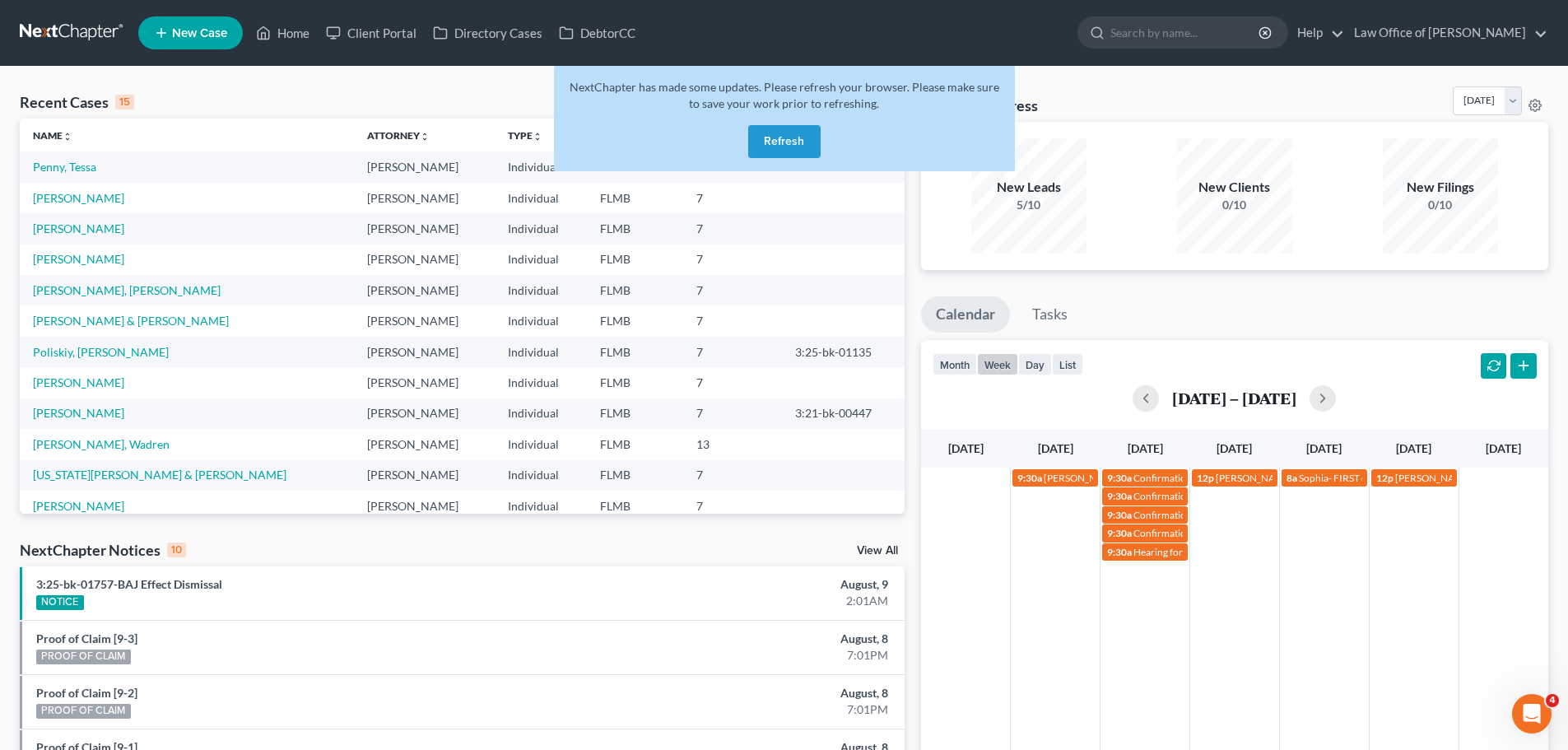
click at [790, 135] on button "Refresh" at bounding box center [785, 141] width 72 height 33
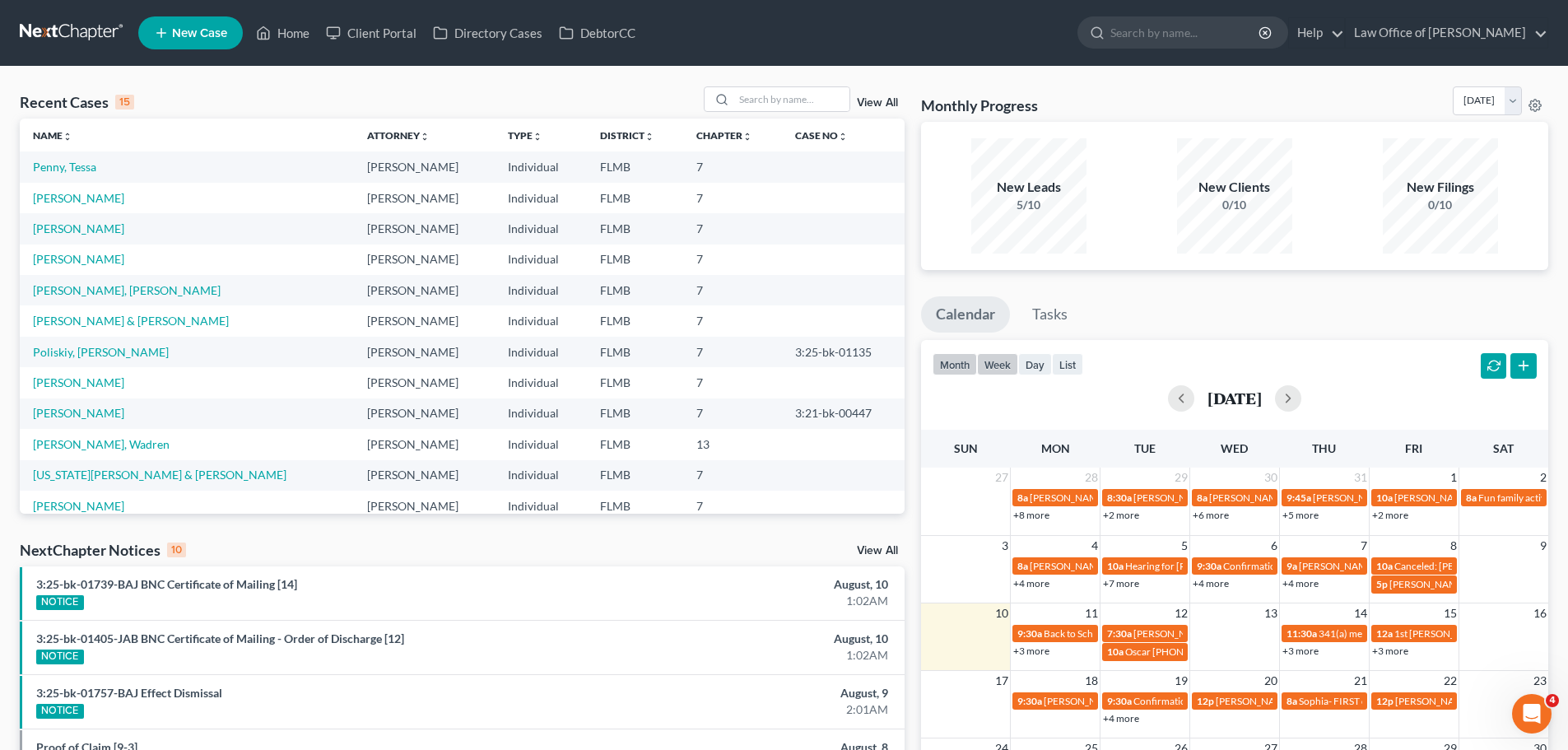
click at [992, 367] on button "week" at bounding box center [998, 365] width 42 height 23
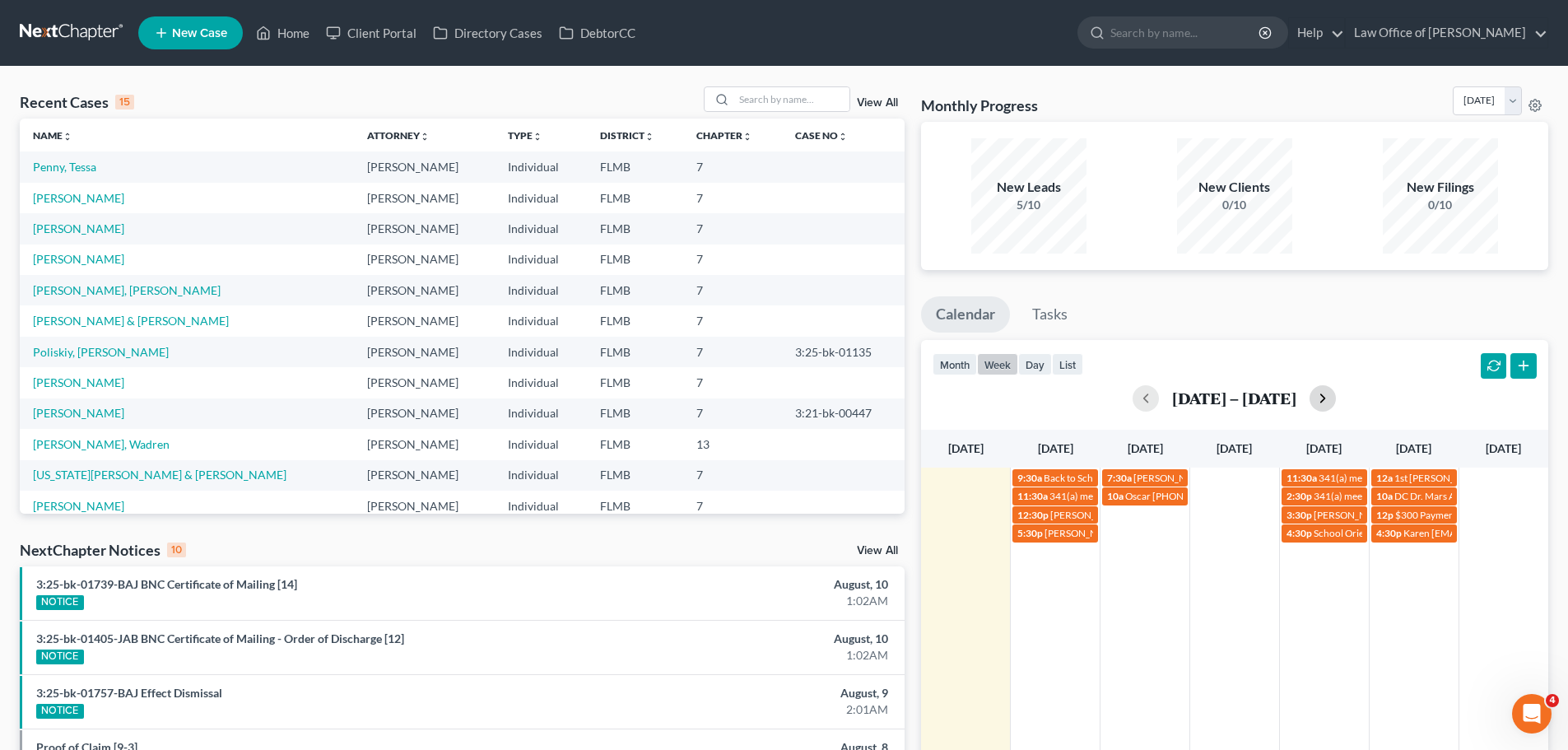
click at [1327, 404] on button "button" at bounding box center [1323, 398] width 26 height 26
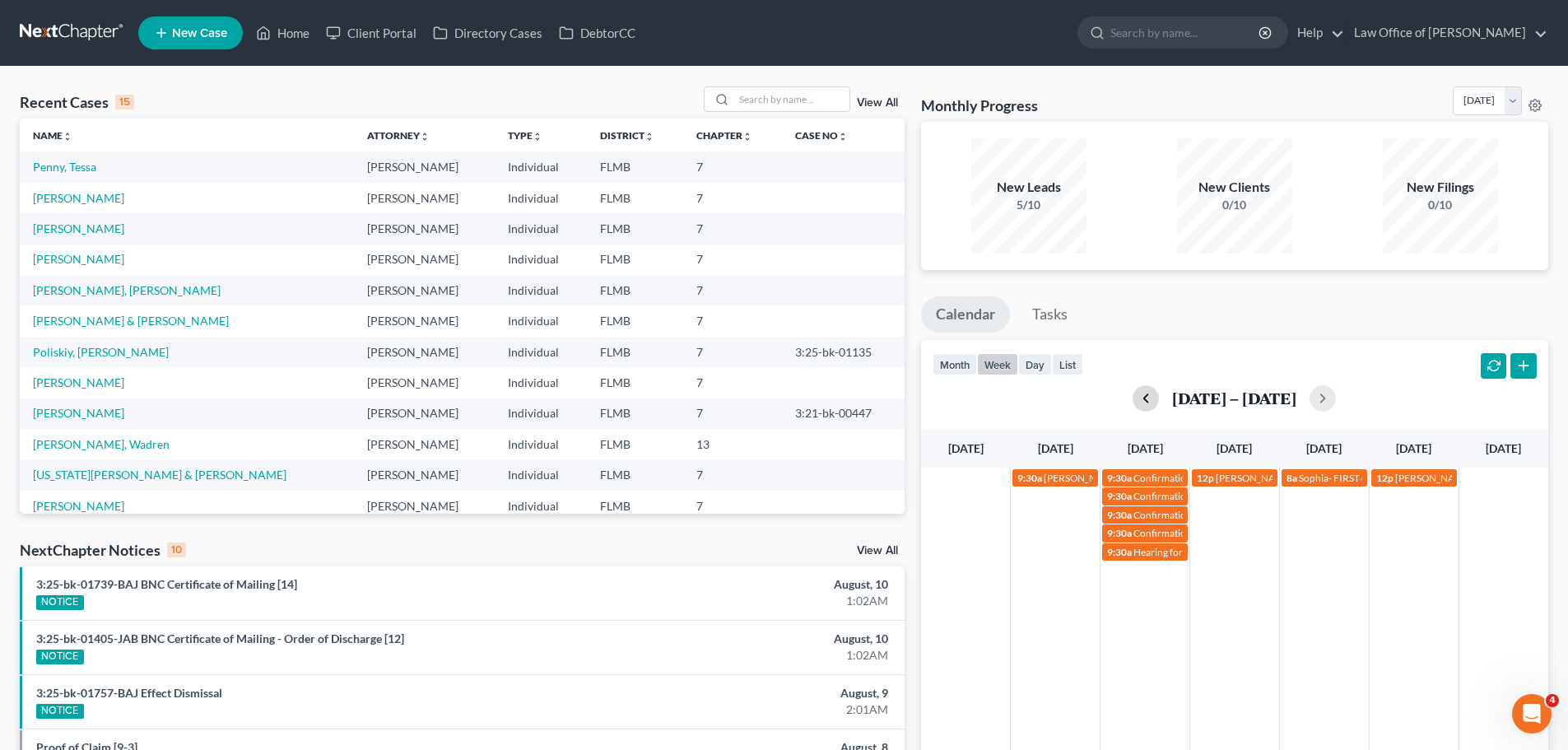
click at [1138, 400] on button "button" at bounding box center [1146, 398] width 26 height 26
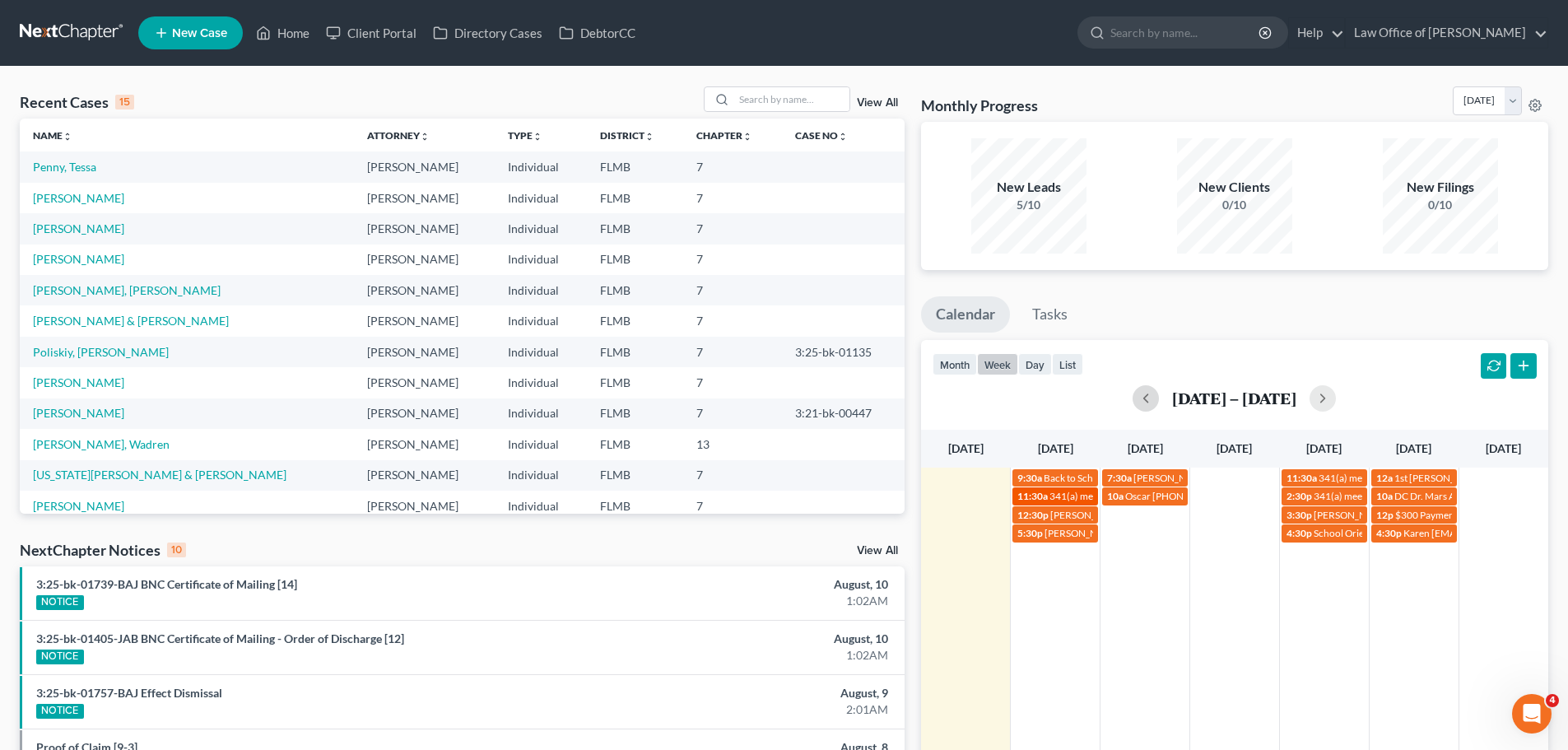
click at [1050, 494] on div "11:30a 341(a) meeting for [PERSON_NAME]" at bounding box center [1055, 497] width 76 height 13
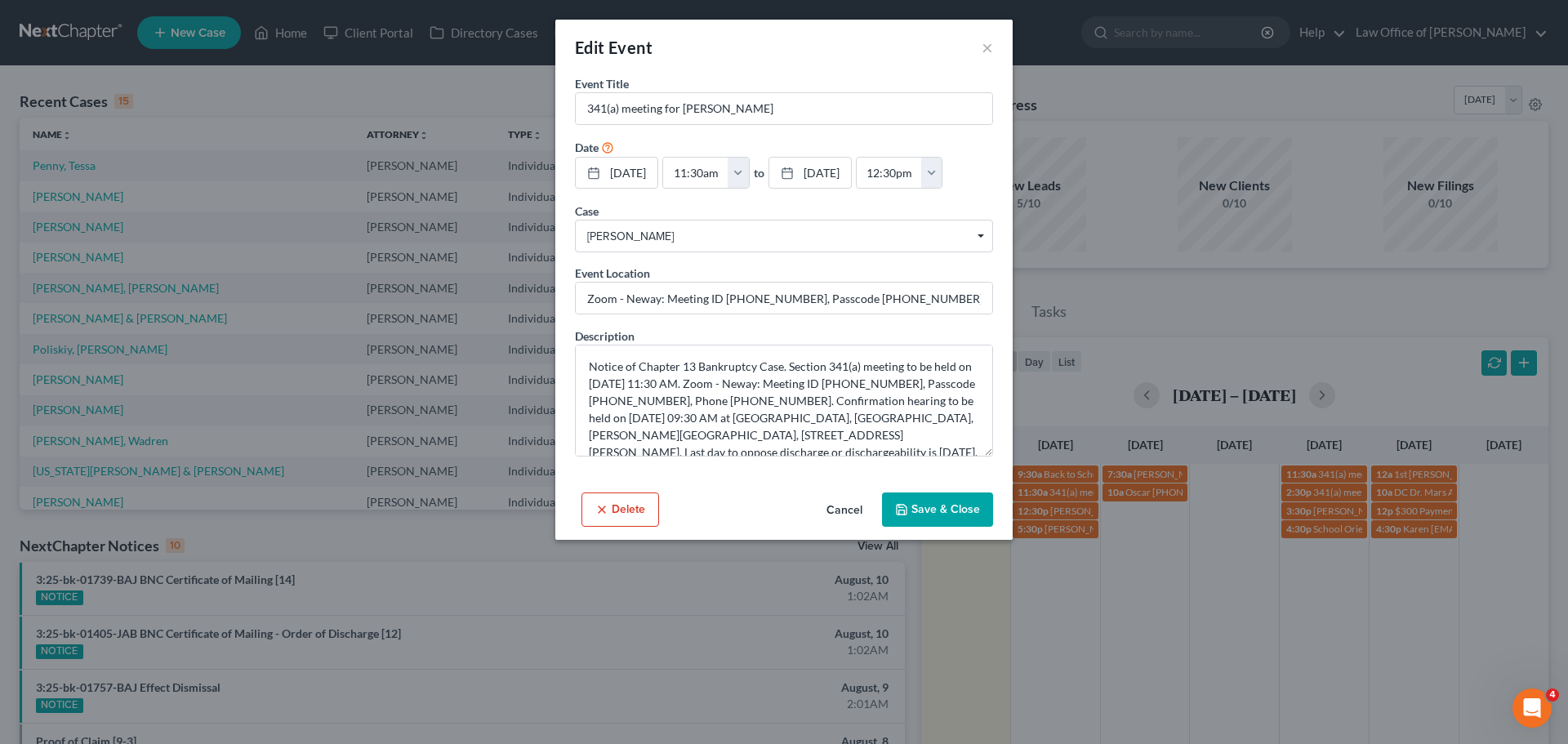
click at [998, 49] on div "Edit Event ×" at bounding box center [784, 48] width 457 height 56
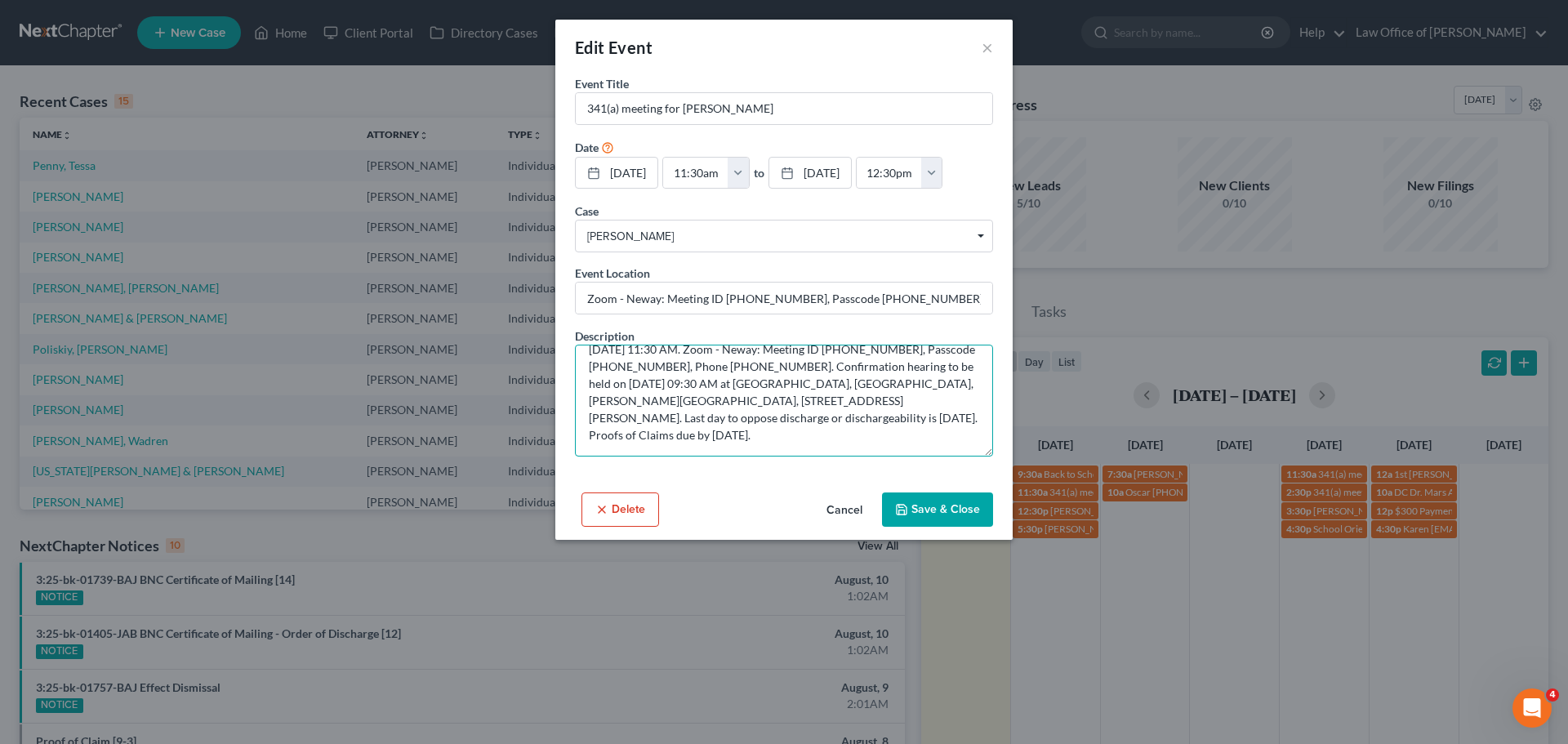
drag, startPoint x: 589, startPoint y: 366, endPoint x: 857, endPoint y: 457, distance: 283.0
click at [857, 457] on textarea "Notice of Chapter 13 Bankruptcy Case. Section 341(a) meeting to be held on [DAT…" at bounding box center [784, 400] width 418 height 112
paste textarea "[PHONE_NUMBER]"
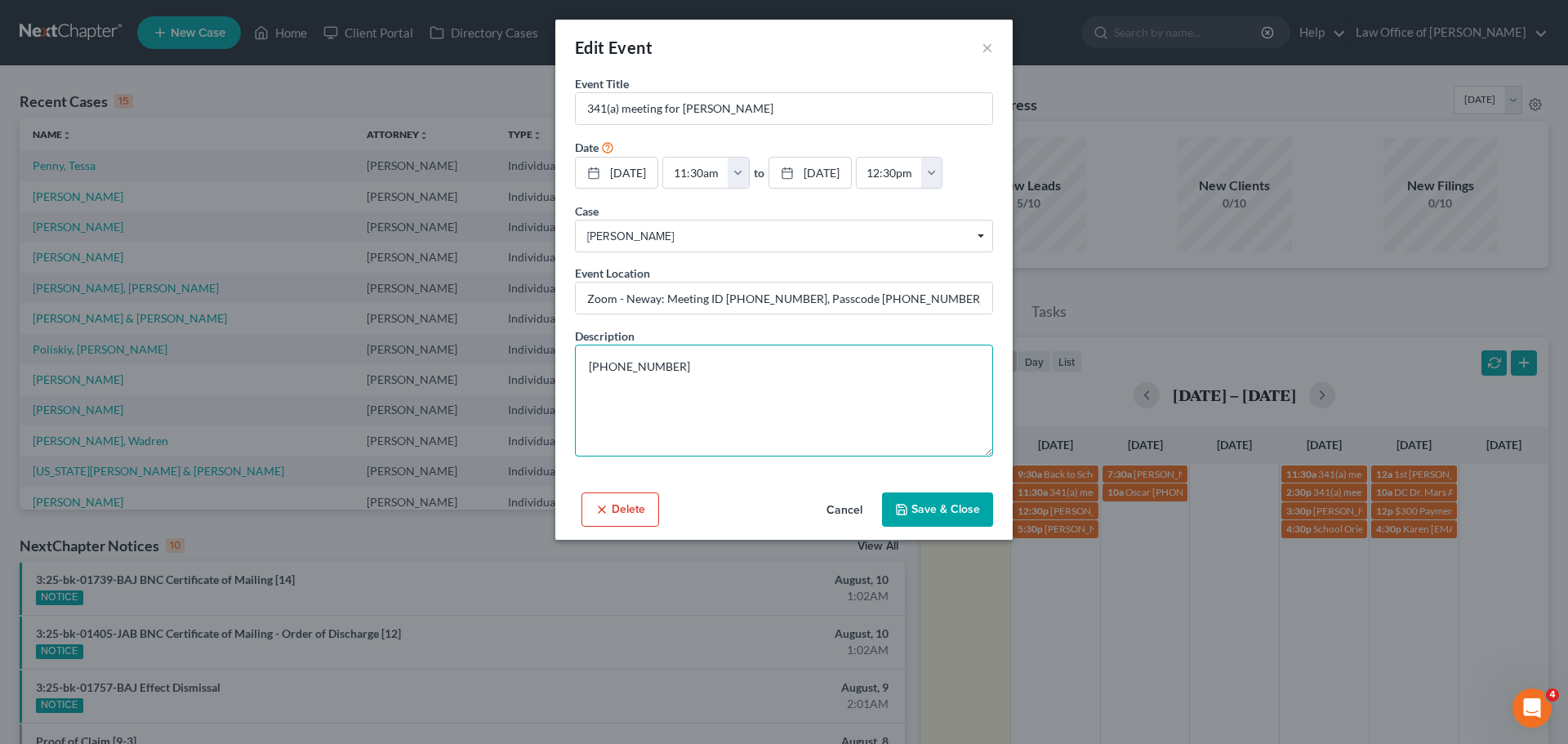
scroll to position [0, 0]
type textarea "[PHONE_NUMBER]"
click at [858, 502] on button "Cancel" at bounding box center [844, 511] width 62 height 32
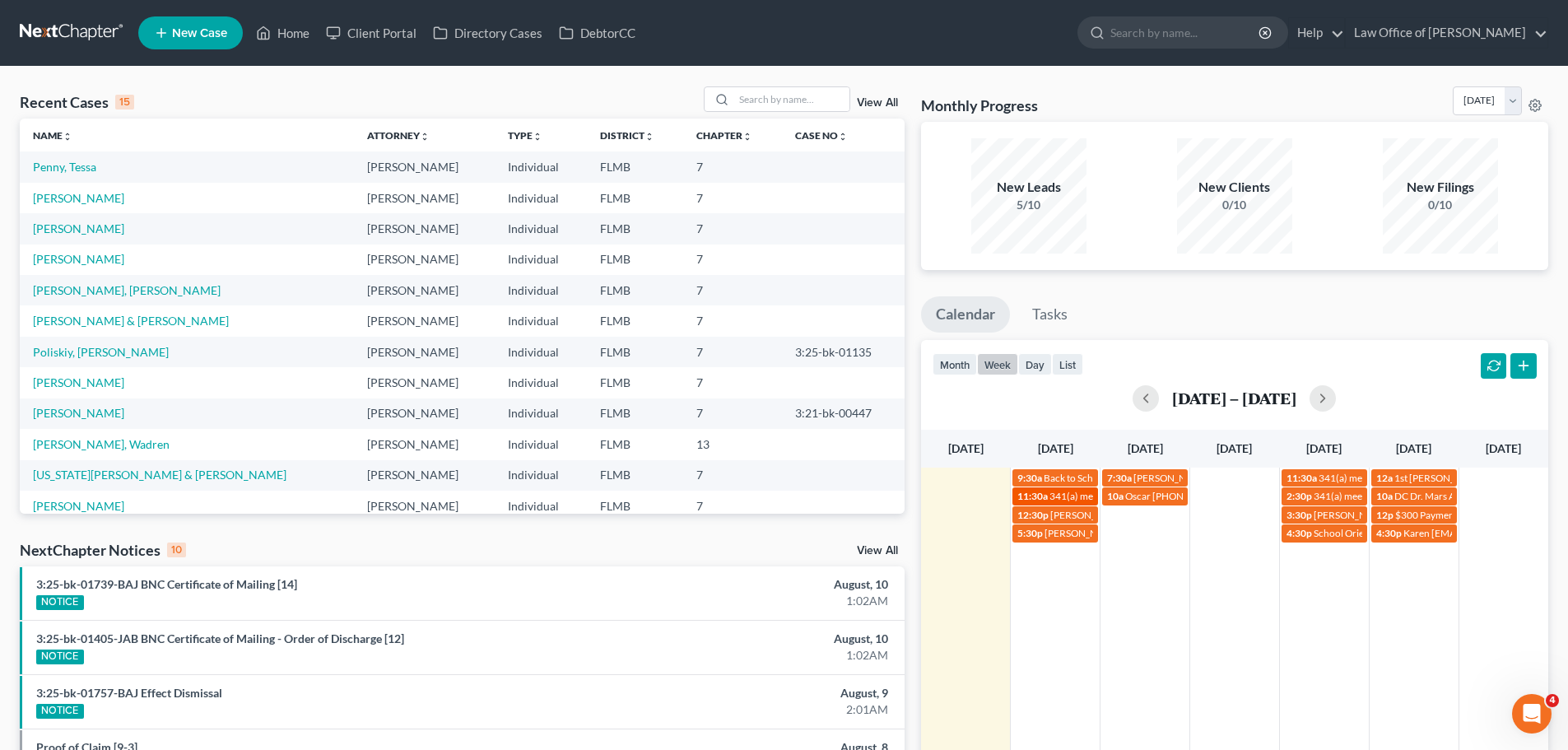
click at [1040, 496] on span "11:30a" at bounding box center [1033, 497] width 31 height 13
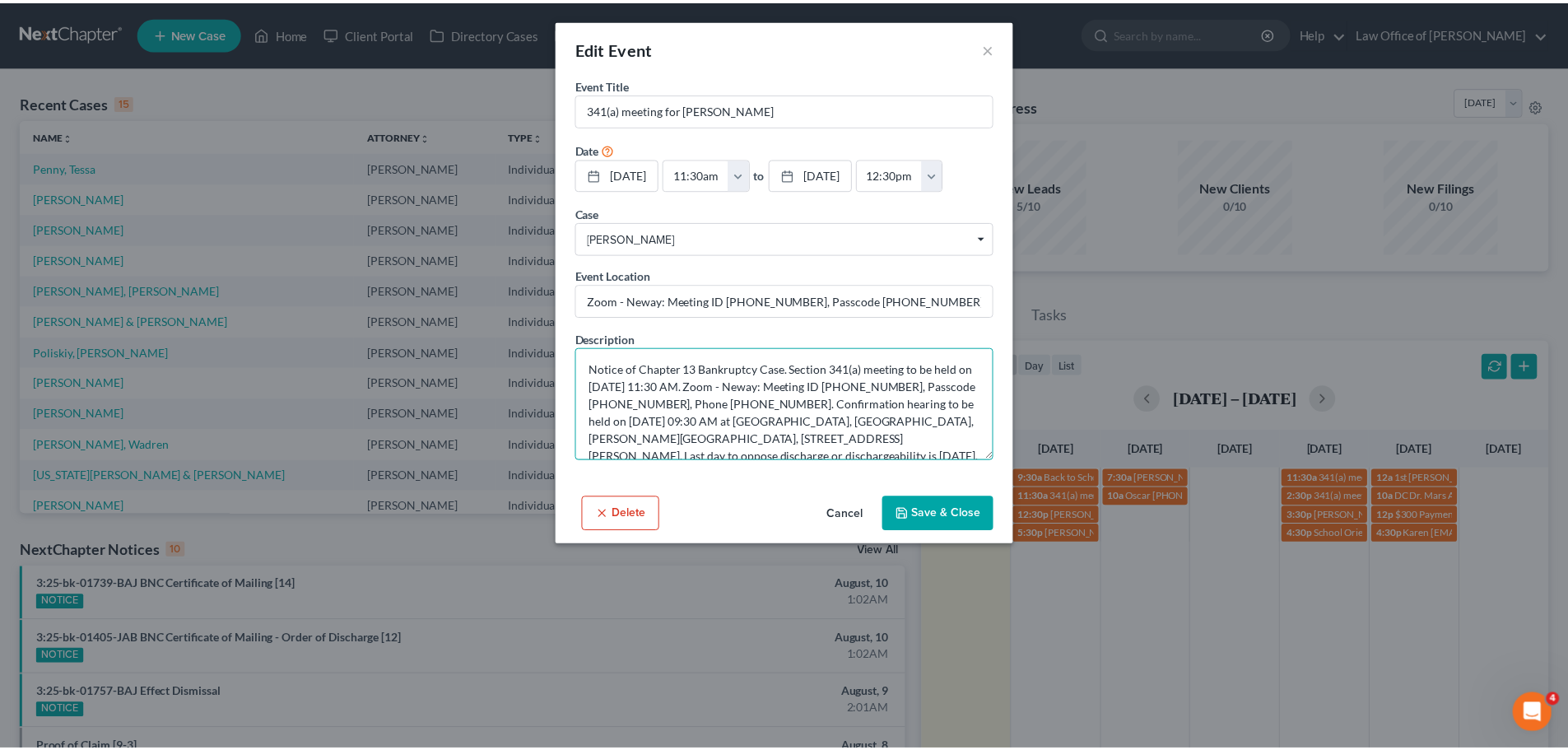
scroll to position [34, 0]
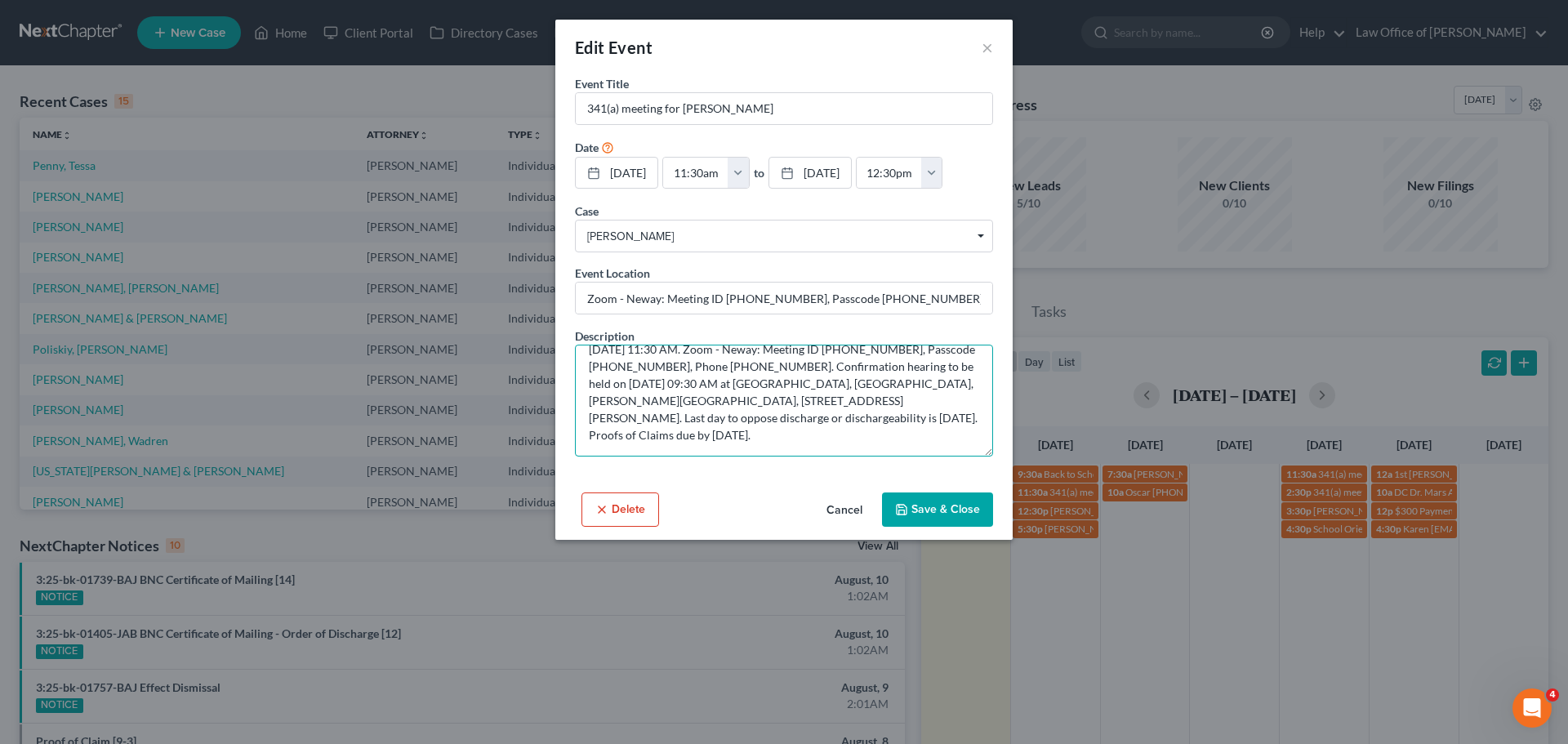
drag, startPoint x: 589, startPoint y: 366, endPoint x: 943, endPoint y: 557, distance: 402.2
click at [943, 557] on div "Edit Event × Event Title * 341(a) meeting for [PERSON_NAME] Date [DATE] close D…" at bounding box center [784, 372] width 1568 height 744
click at [989, 47] on button "×" at bounding box center [987, 48] width 12 height 20
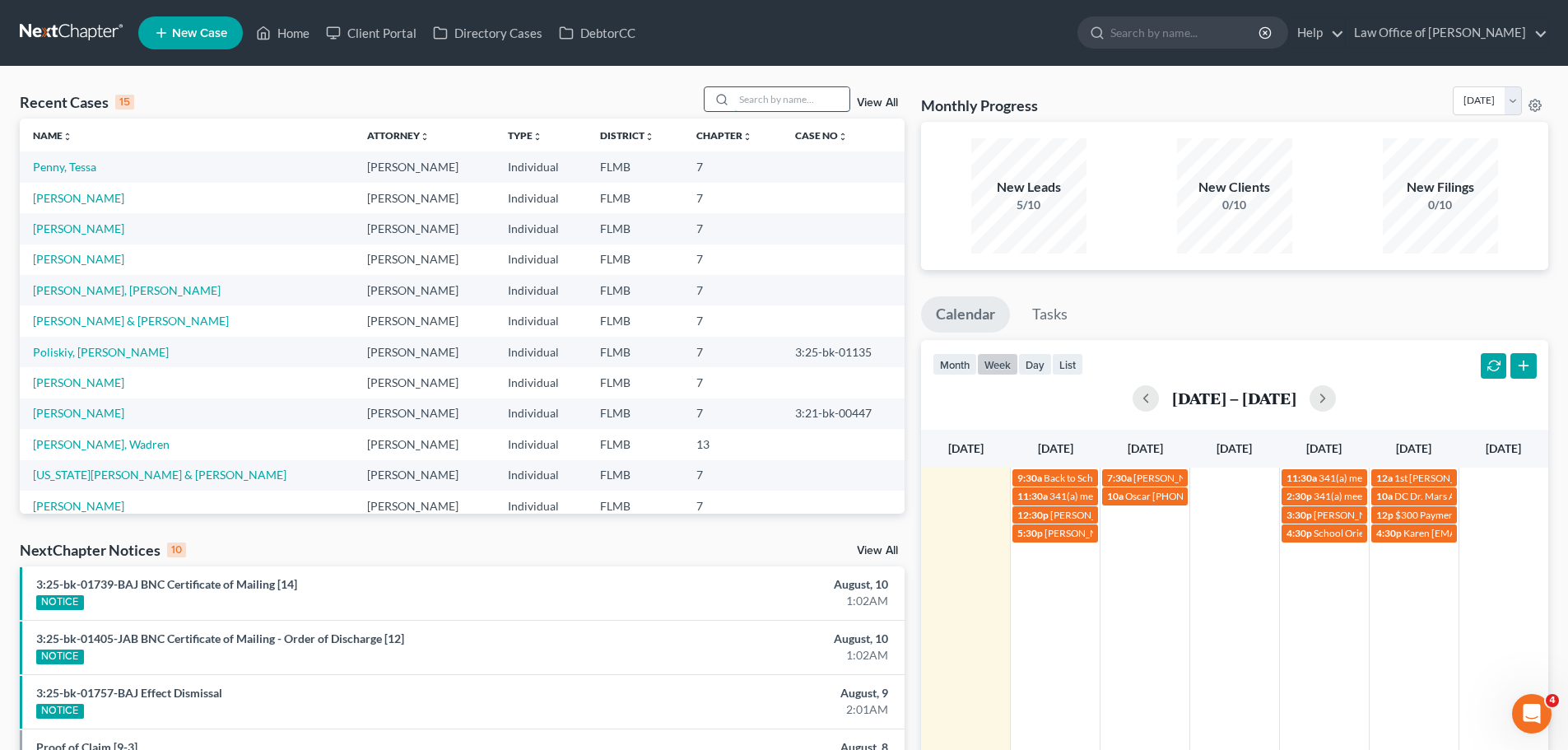
click at [811, 98] on input "search" at bounding box center [791, 100] width 115 height 24
type input "huso"
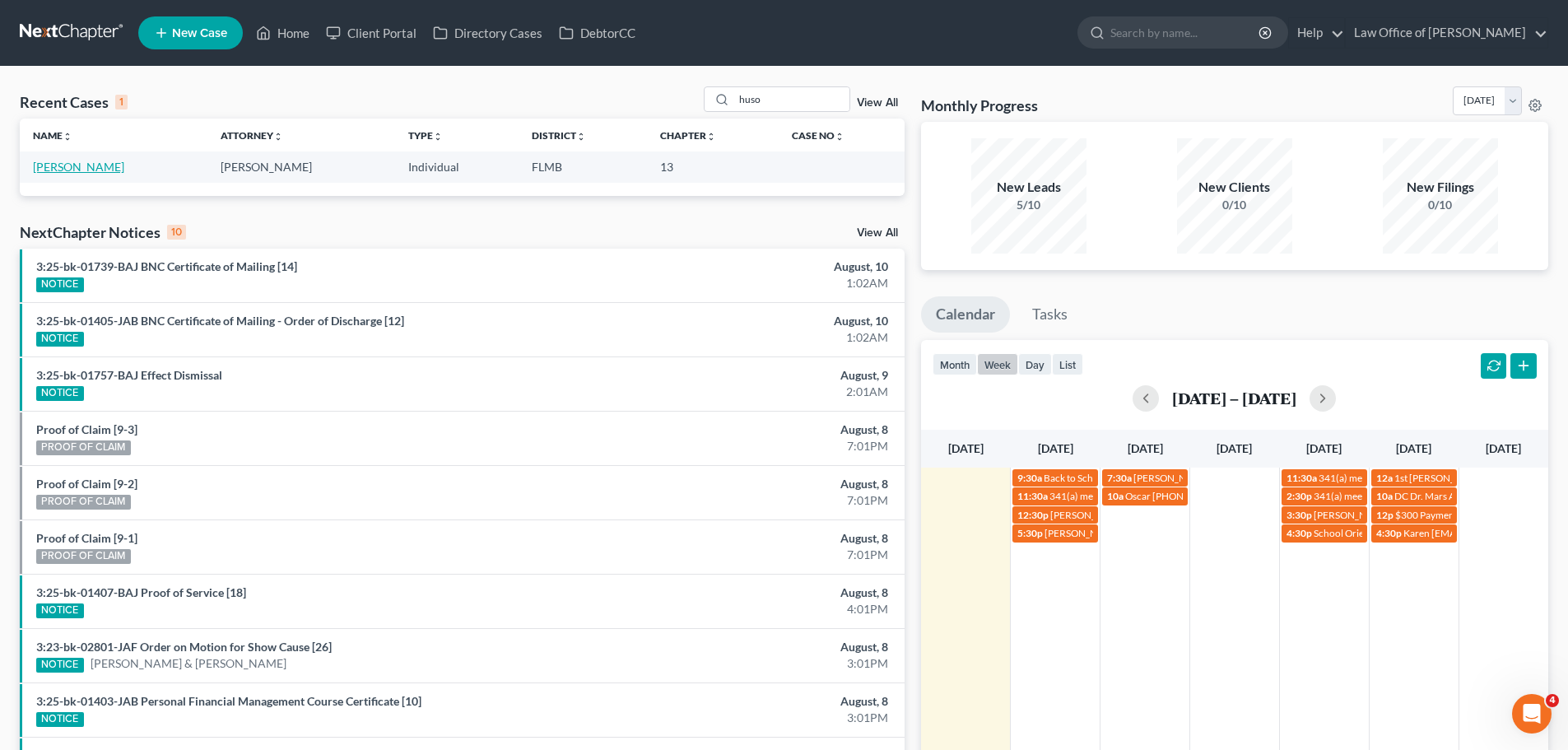
click at [44, 163] on link "[PERSON_NAME]" at bounding box center [78, 166] width 91 height 14
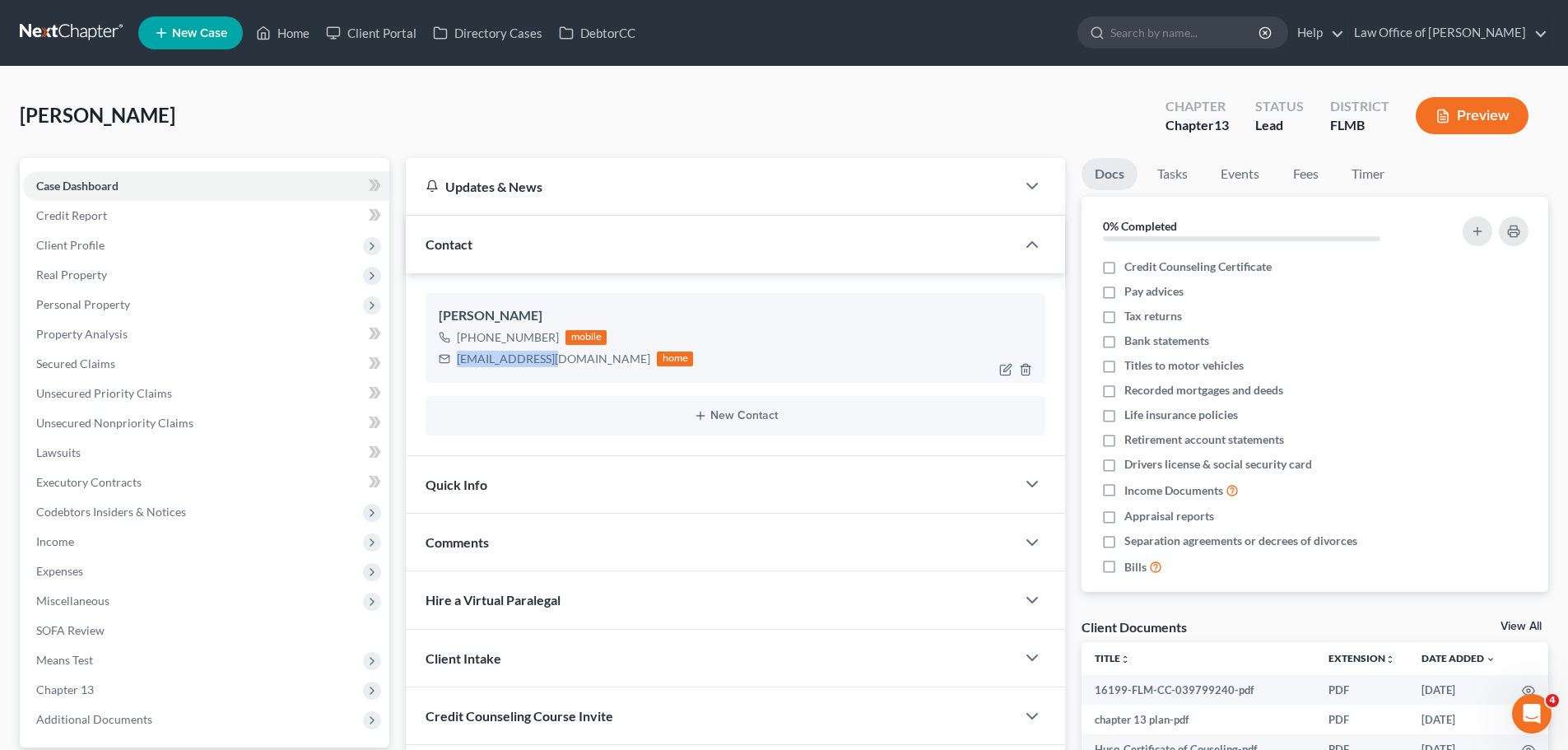
drag, startPoint x: 546, startPoint y: 363, endPoint x: 454, endPoint y: 353, distance: 92.5
click at [454, 353] on div "[EMAIL_ADDRESS][DOMAIN_NAME] home" at bounding box center [565, 359] width 254 height 22
copy div "[EMAIL_ADDRESS][DOMAIN_NAME]"
click at [276, 25] on link "Home" at bounding box center [282, 33] width 70 height 30
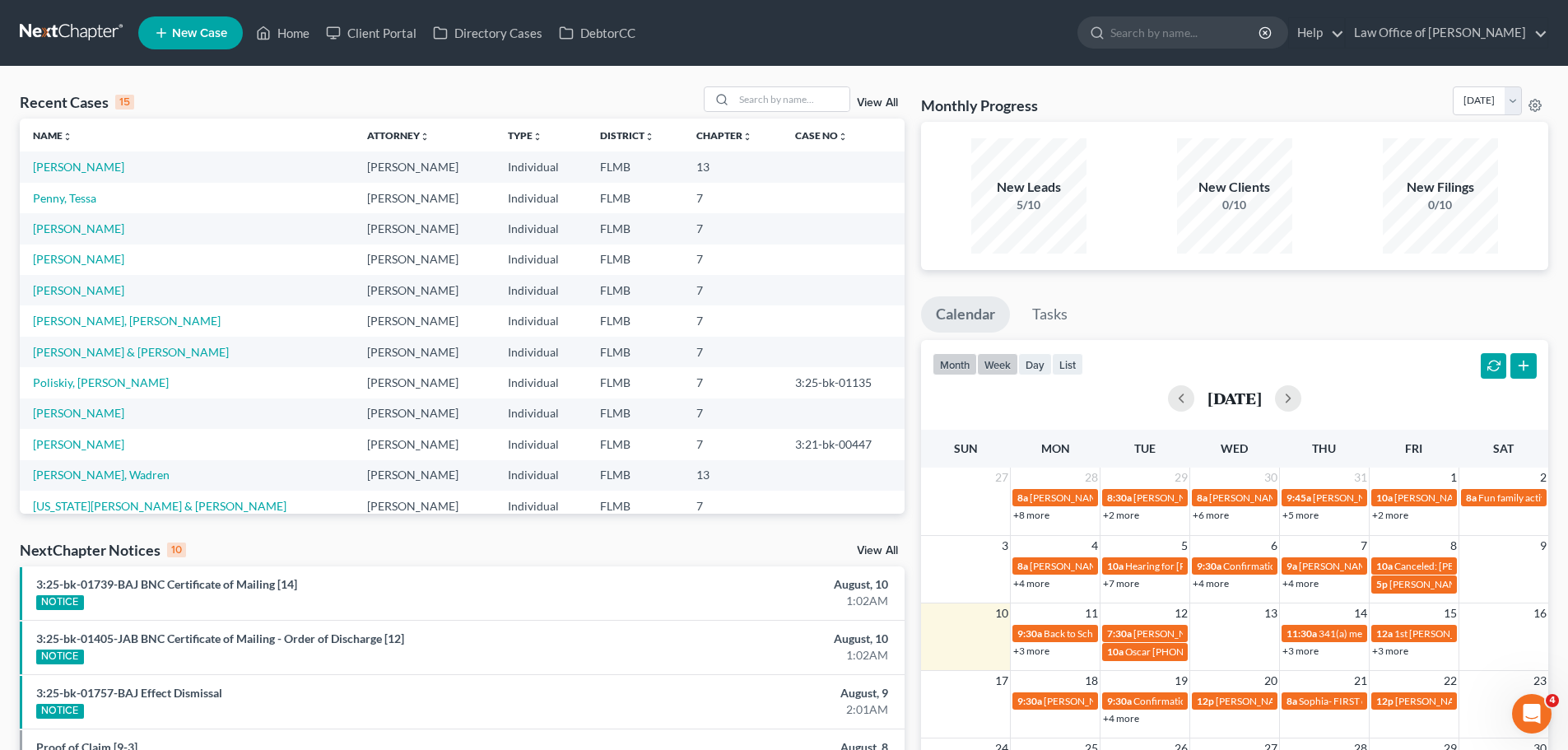
click at [997, 360] on button "week" at bounding box center [998, 365] width 42 height 23
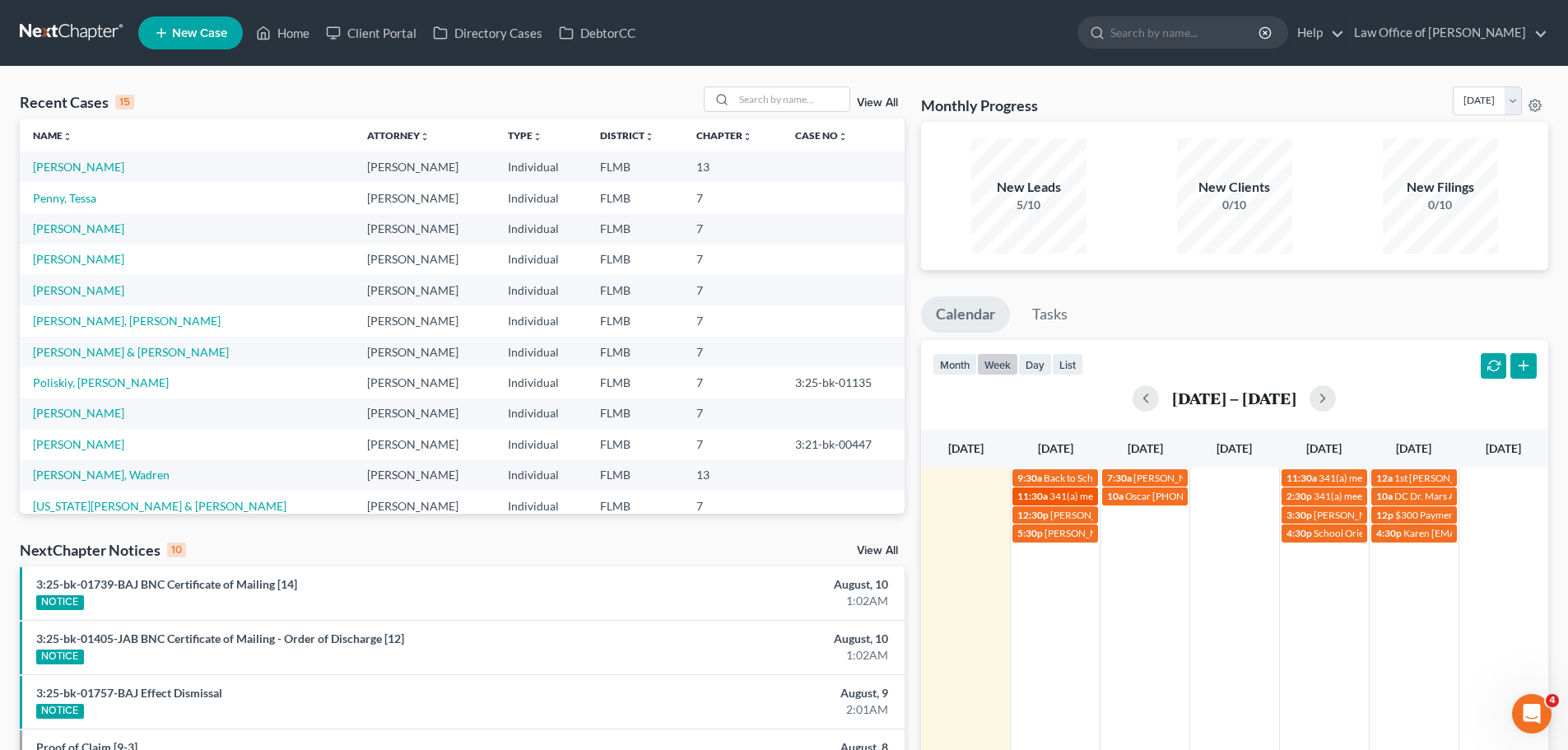
click at [1090, 494] on span "341(a) meeting for [PERSON_NAME]" at bounding box center [1129, 497] width 159 height 13
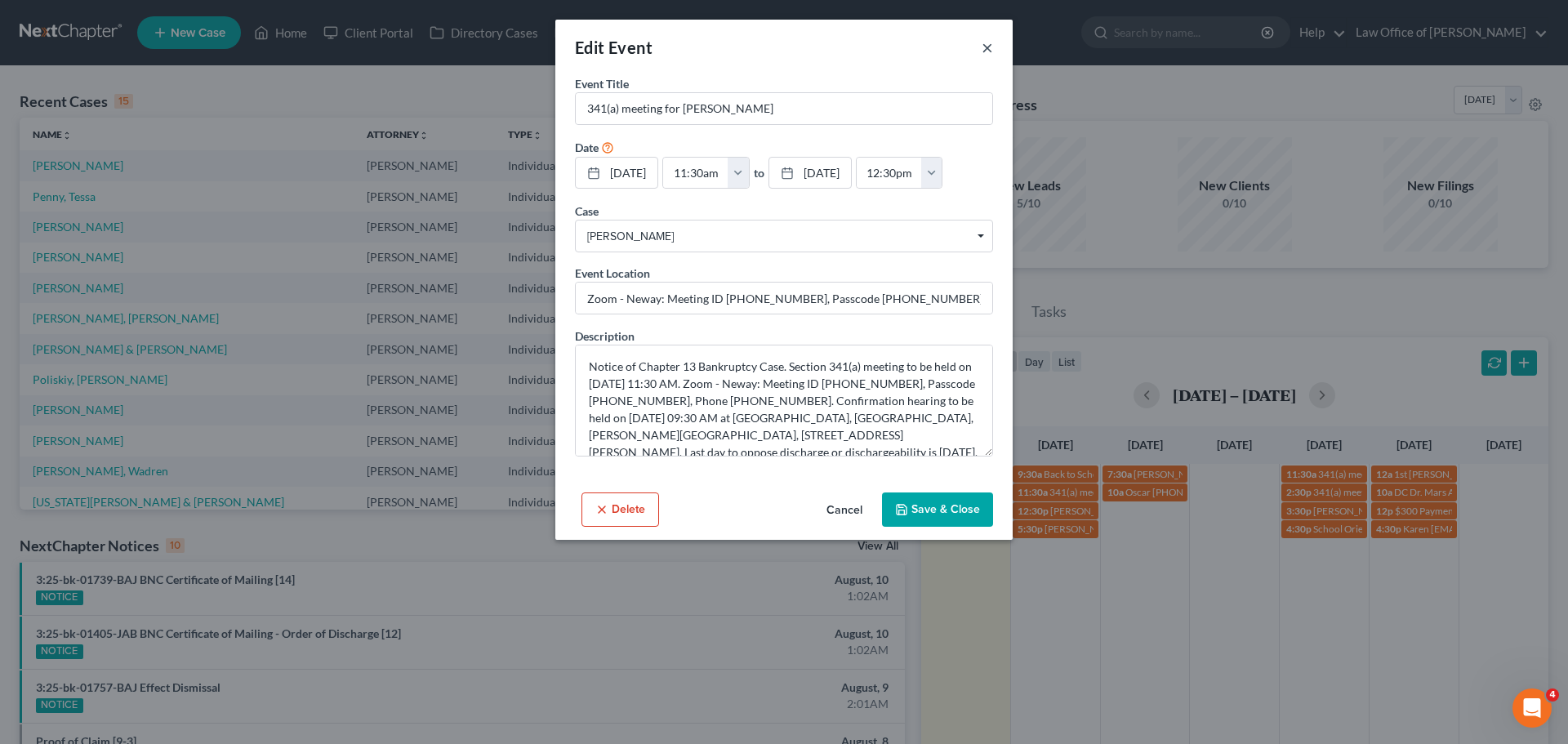
click at [989, 48] on button "×" at bounding box center [987, 48] width 12 height 20
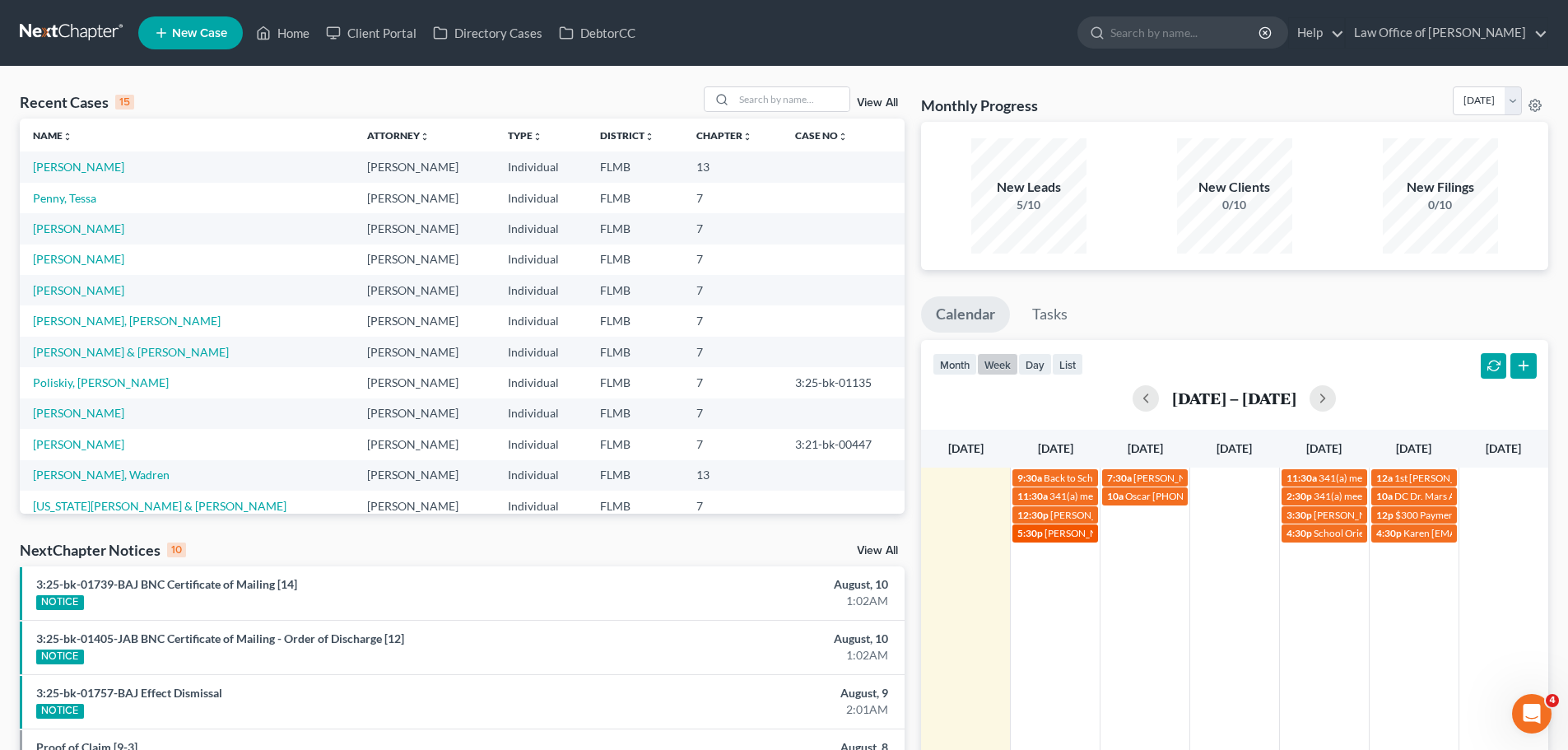
click at [1058, 535] on span "[PERSON_NAME] [PHONE_NUMBER]" at bounding box center [1128, 534] width 166 height 13
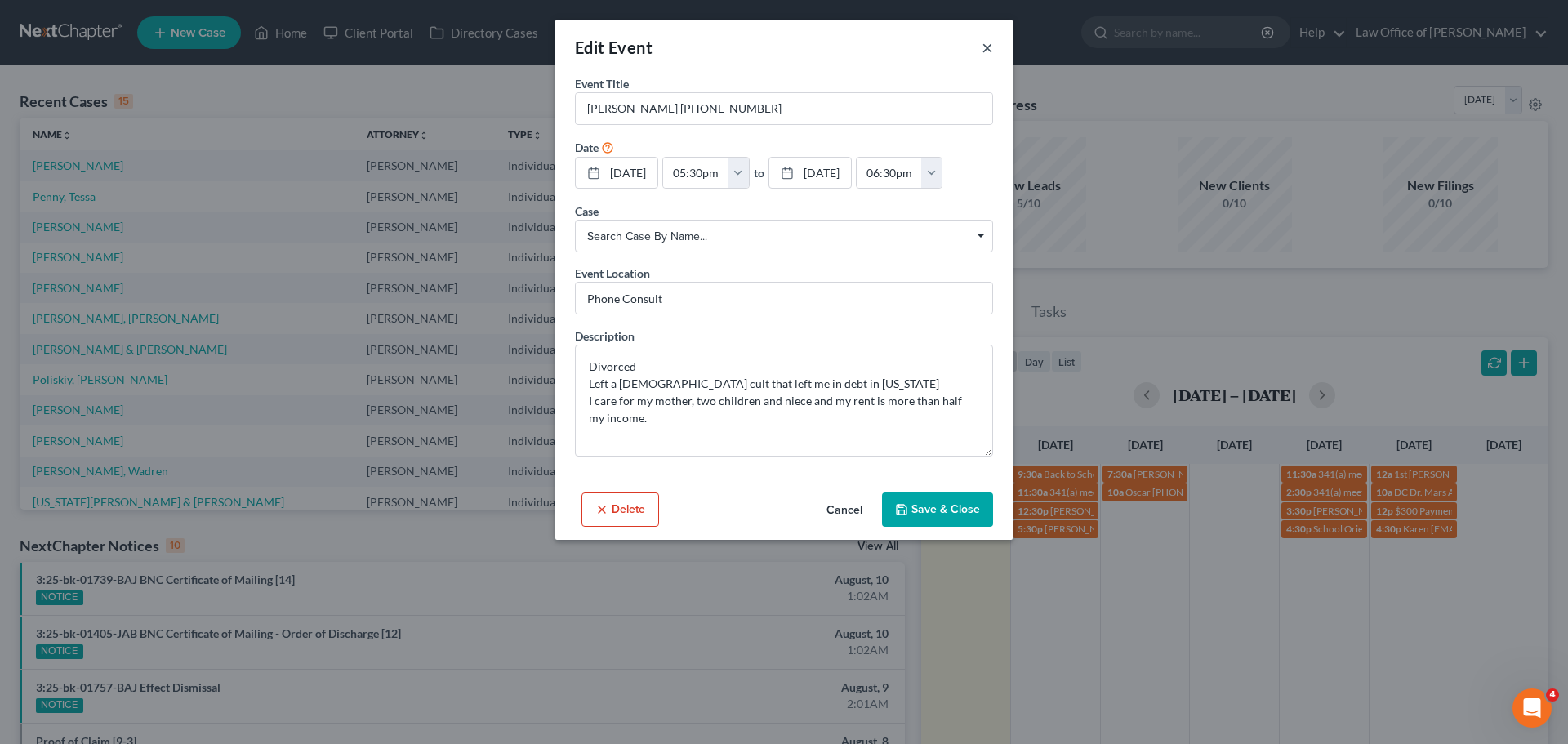
click at [988, 50] on button "×" at bounding box center [987, 48] width 12 height 20
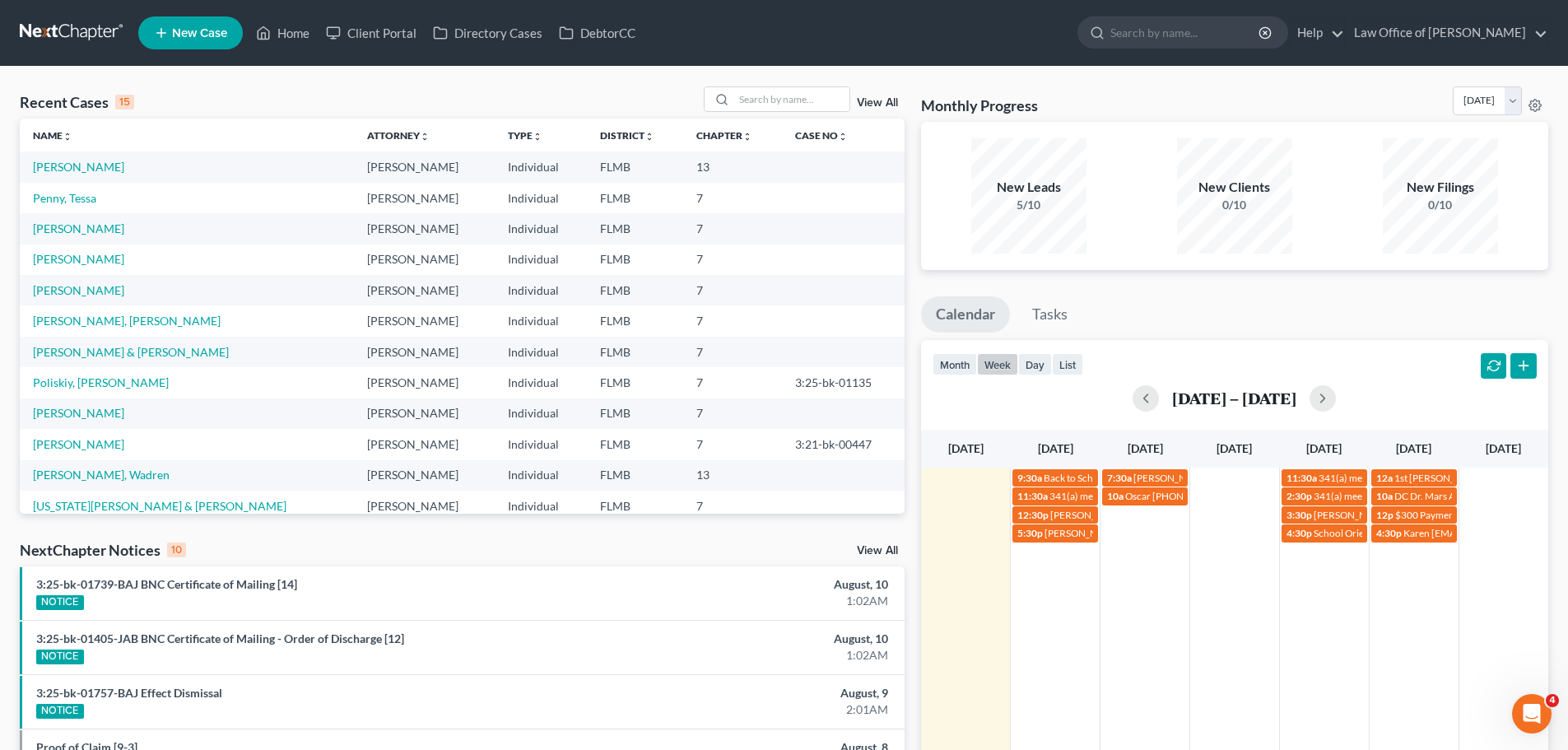
click at [1078, 622] on div "9:30a Back to School Bash - [PERSON_NAME] & [PERSON_NAME] 7:30a [PERSON_NAME] -…" at bounding box center [1235, 671] width 628 height 407
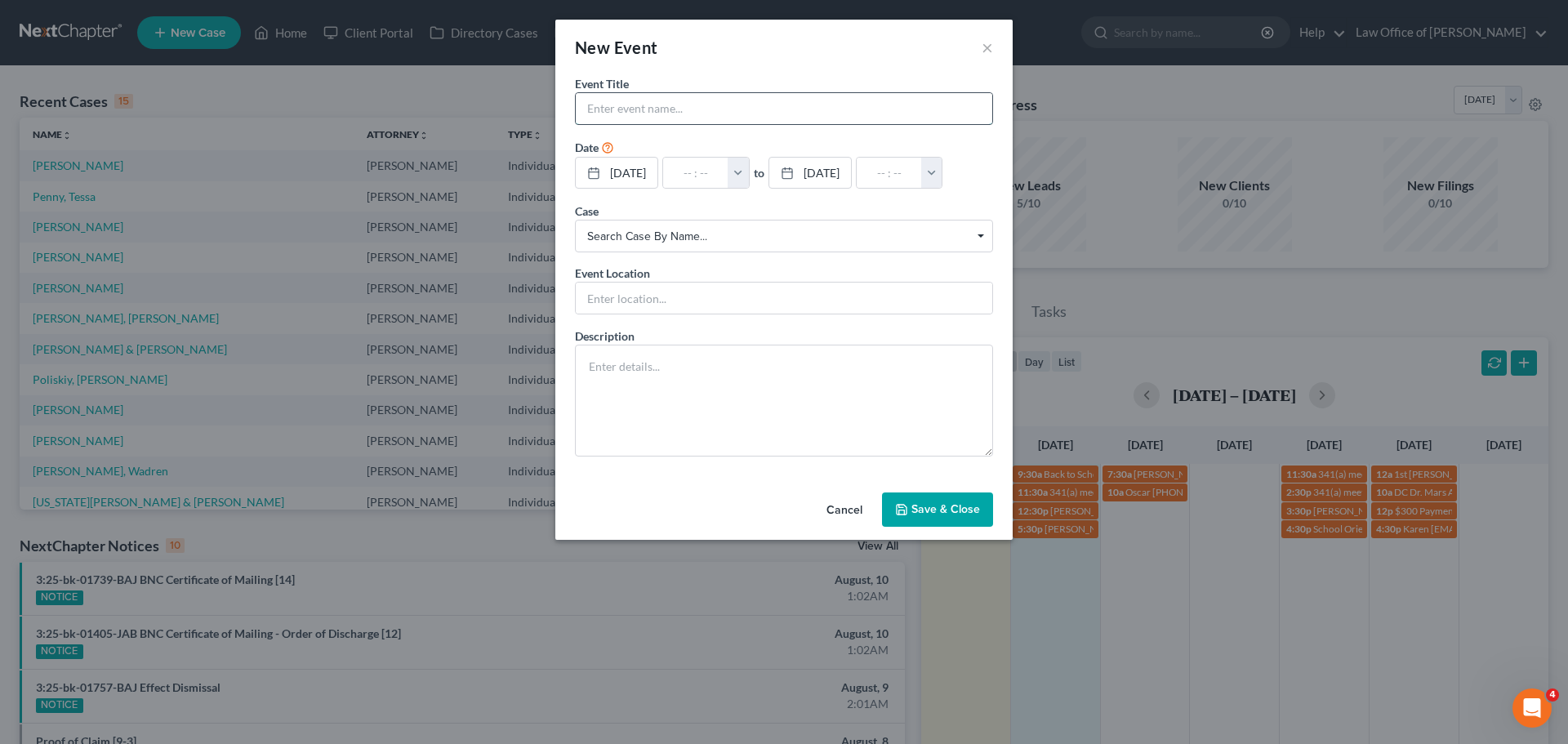
click at [669, 114] on input "text" at bounding box center [784, 109] width 416 height 31
paste input "[PERSON_NAME]"
type input "[PERSON_NAME]"
click at [694, 169] on input "text" at bounding box center [695, 173] width 65 height 31
type input "5"
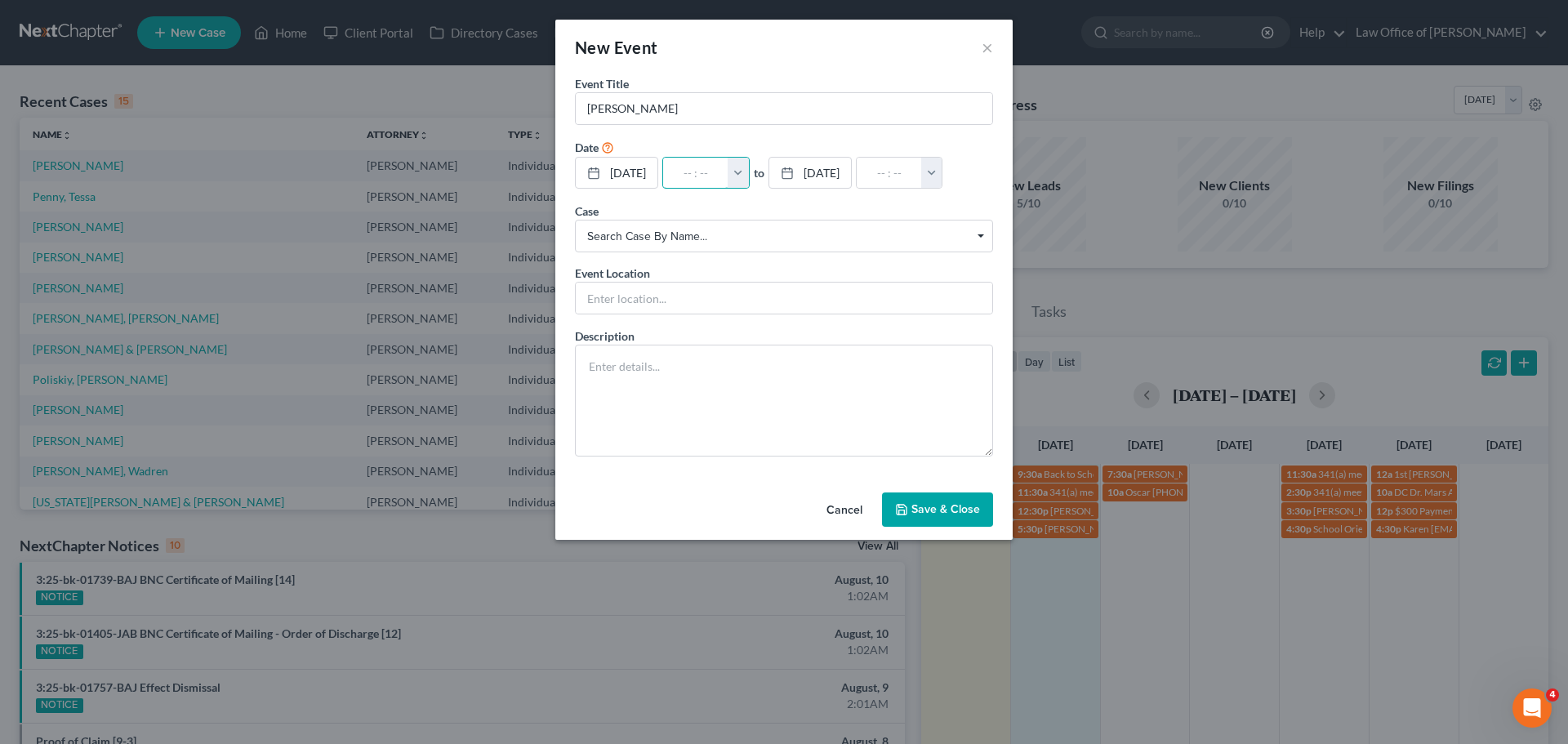
type input "01:00am"
type input "5:"
type input "06:00am"
type input "5:0"
type input "01:00am"
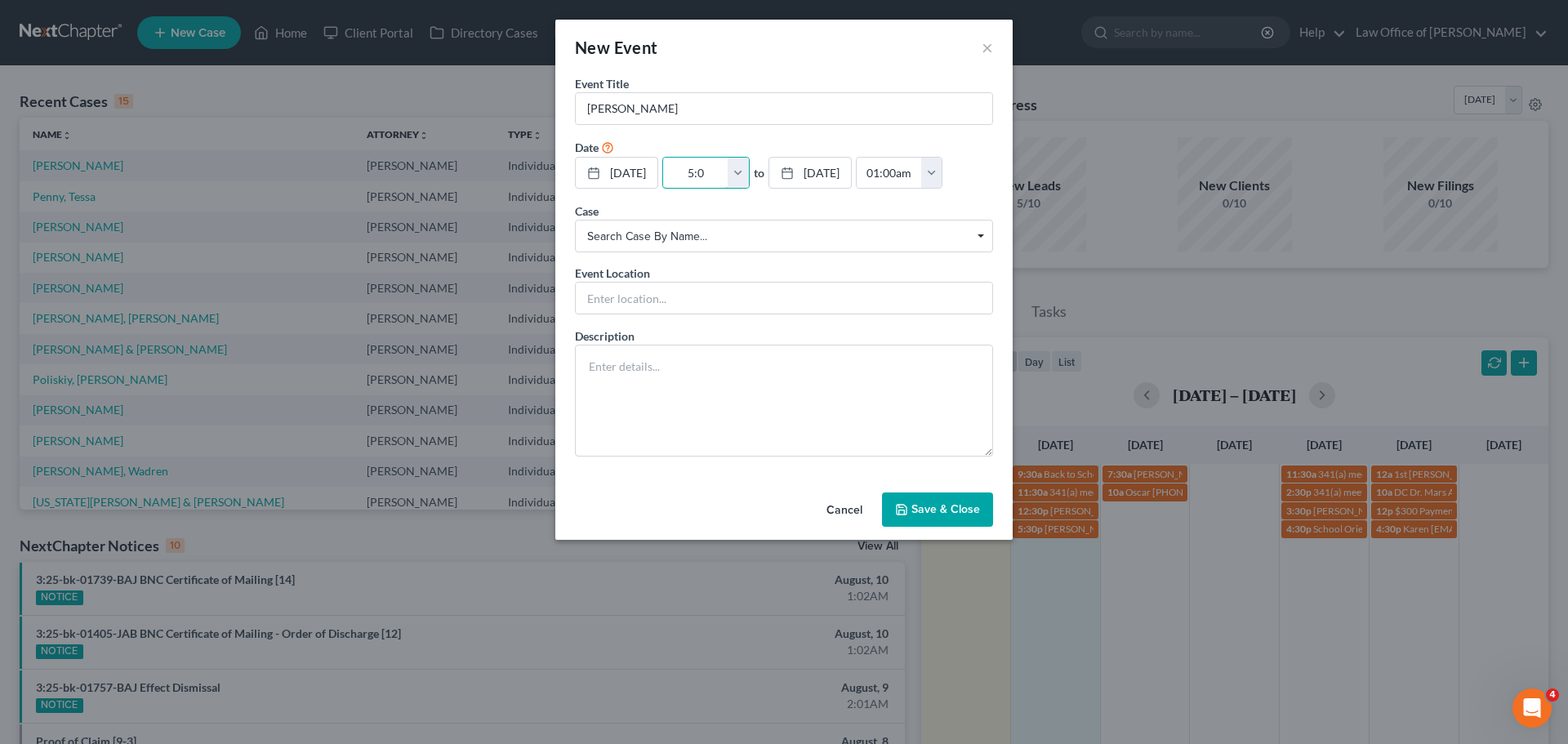
type input "5:00"
type input "06:00am"
type input "5:00p"
type input "01:00am"
type input "5:00pm"
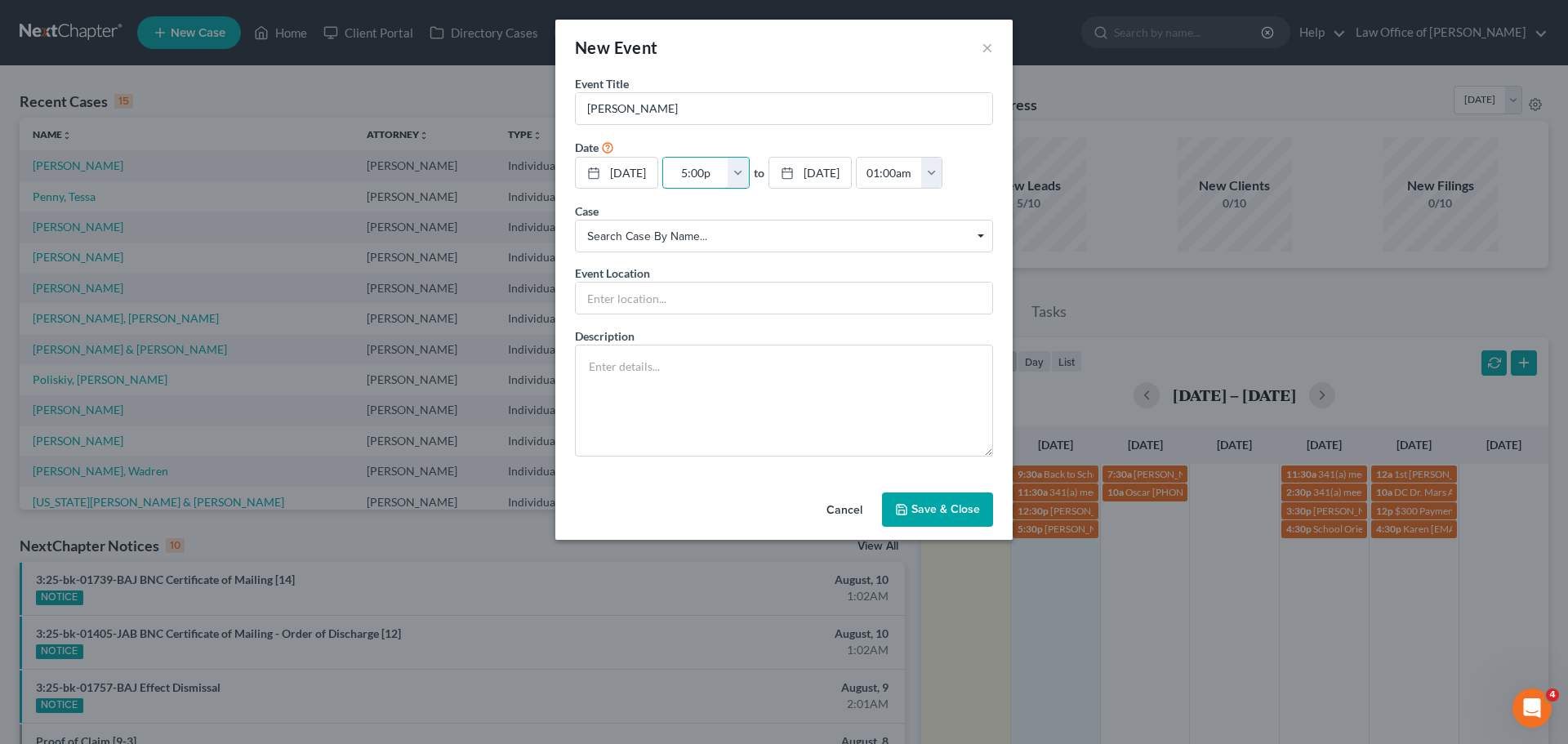
type input "06:00pm"
type input "5:00pm"
click at [593, 297] on input "text" at bounding box center [784, 298] width 416 height 31
click at [727, 304] on input "Phone Consult" at bounding box center [784, 298] width 416 height 31
paste input "[PHONE_NUMBER]"
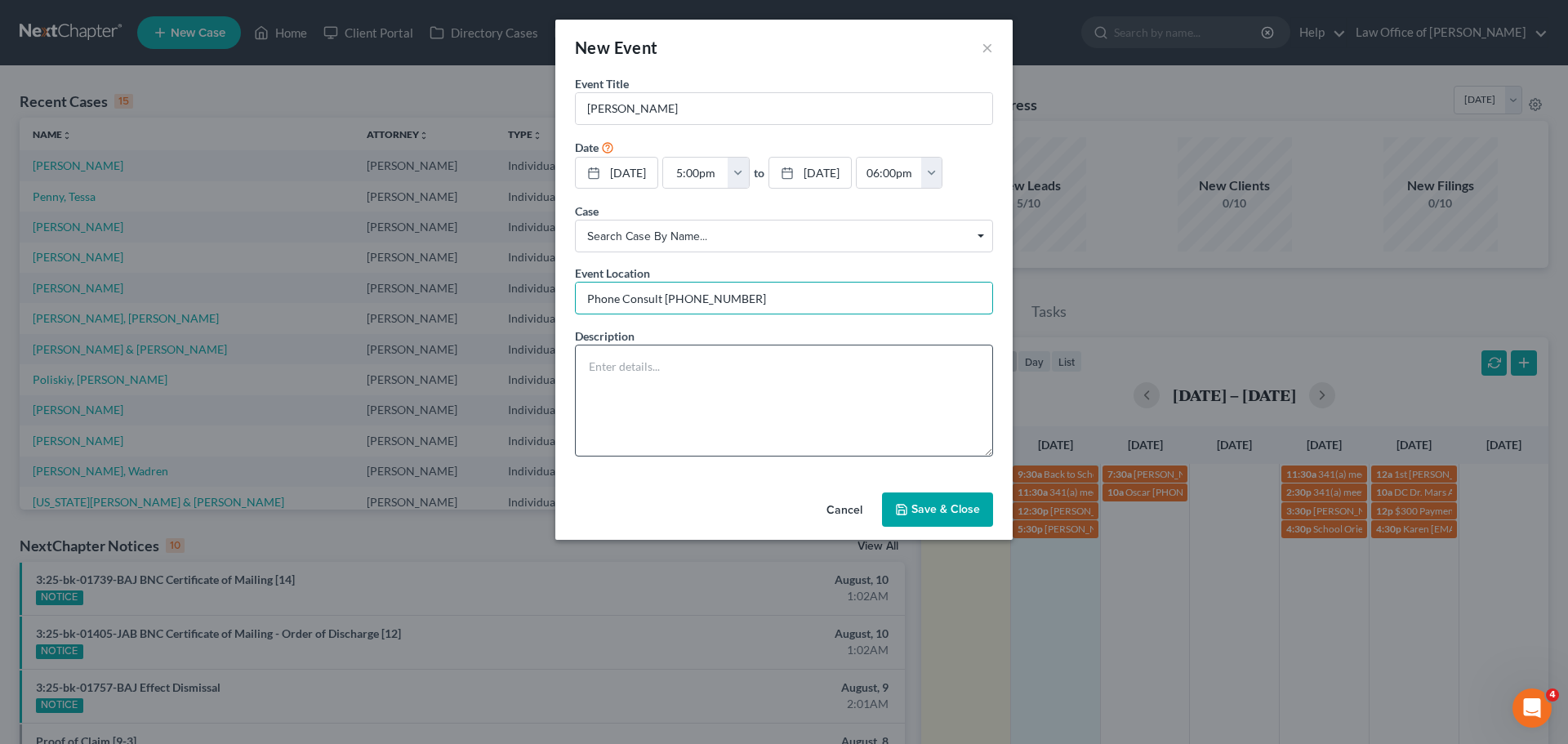
type input "Phone Consult [PHONE_NUMBER]"
click at [670, 404] on textarea at bounding box center [784, 400] width 418 height 112
drag, startPoint x: 766, startPoint y: 300, endPoint x: 664, endPoint y: 298, distance: 102.0
click at [664, 298] on input "Phone Consult [PHONE_NUMBER]" at bounding box center [784, 298] width 416 height 31
click at [716, 116] on input "[PERSON_NAME]" at bounding box center [784, 109] width 416 height 31
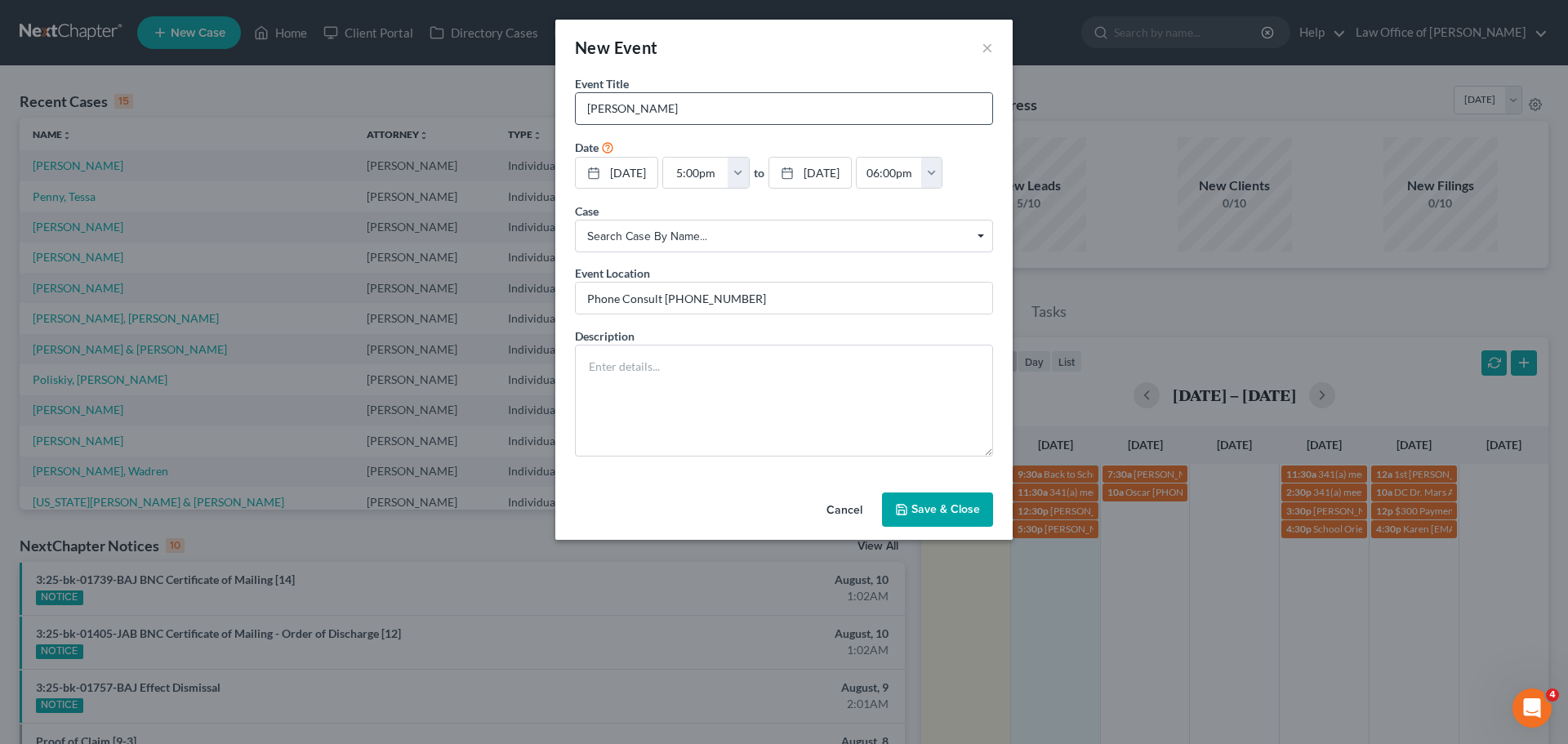
paste input "[PHONE_NUMBER]"
type input "[PERSON_NAME] [PHONE_NUMBER]"
drag, startPoint x: 755, startPoint y: 306, endPoint x: 675, endPoint y: 284, distance: 83.0
click at [675, 284] on input "Phone Consult [PHONE_NUMBER]" at bounding box center [784, 298] width 416 height 31
type input "Phone Consult"
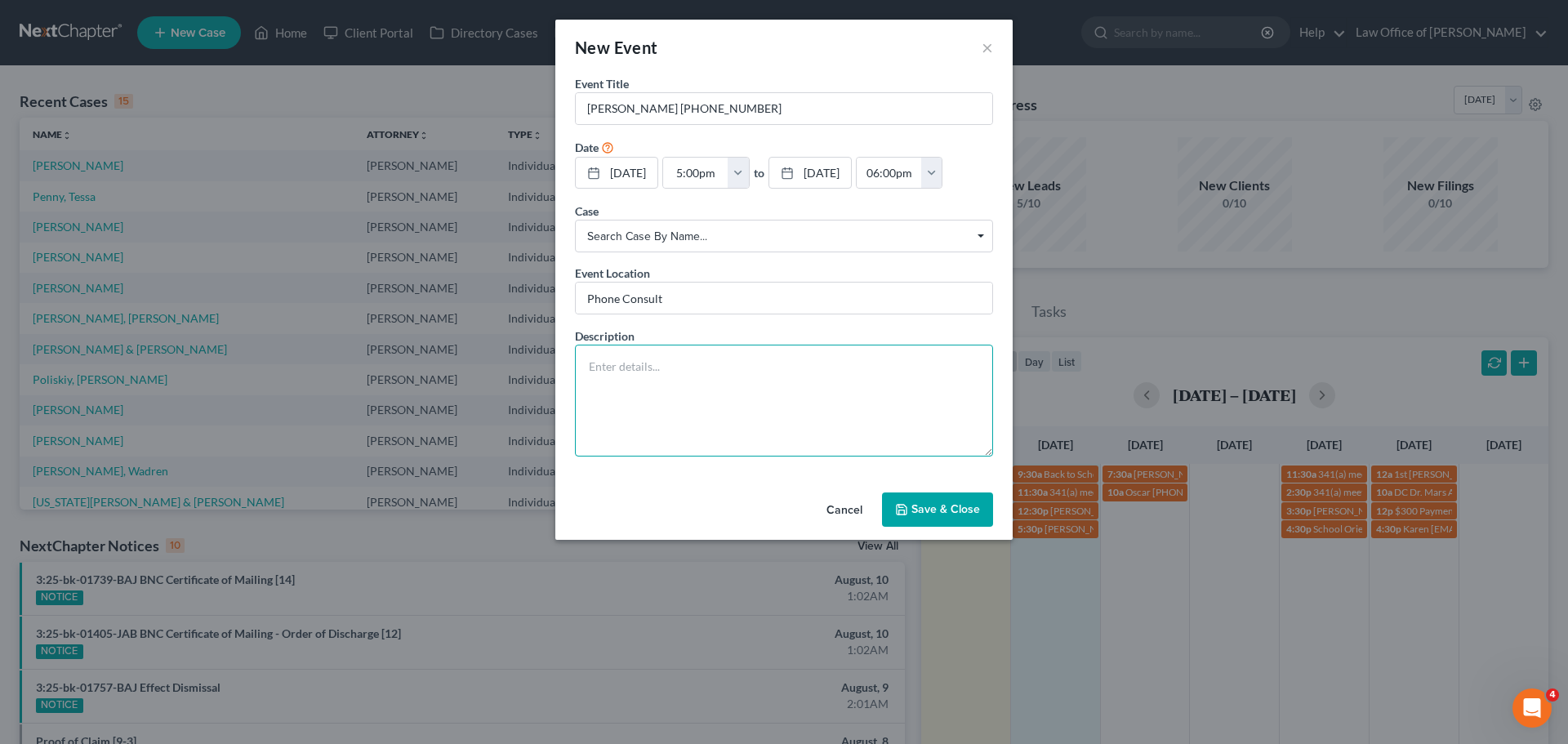
click at [634, 360] on textarea at bounding box center [784, 400] width 418 height 112
click at [645, 398] on textarea at bounding box center [784, 400] width 418 height 112
paste textarea "[EMAIL_ADDRESS][DOMAIN_NAME]"
click at [588, 369] on textarea "[EMAIL_ADDRESS][DOMAIN_NAME]" at bounding box center [784, 400] width 418 height 112
click at [730, 372] on textarea "[EMAIL_ADDRESS][DOMAIN_NAME]" at bounding box center [784, 400] width 418 height 112
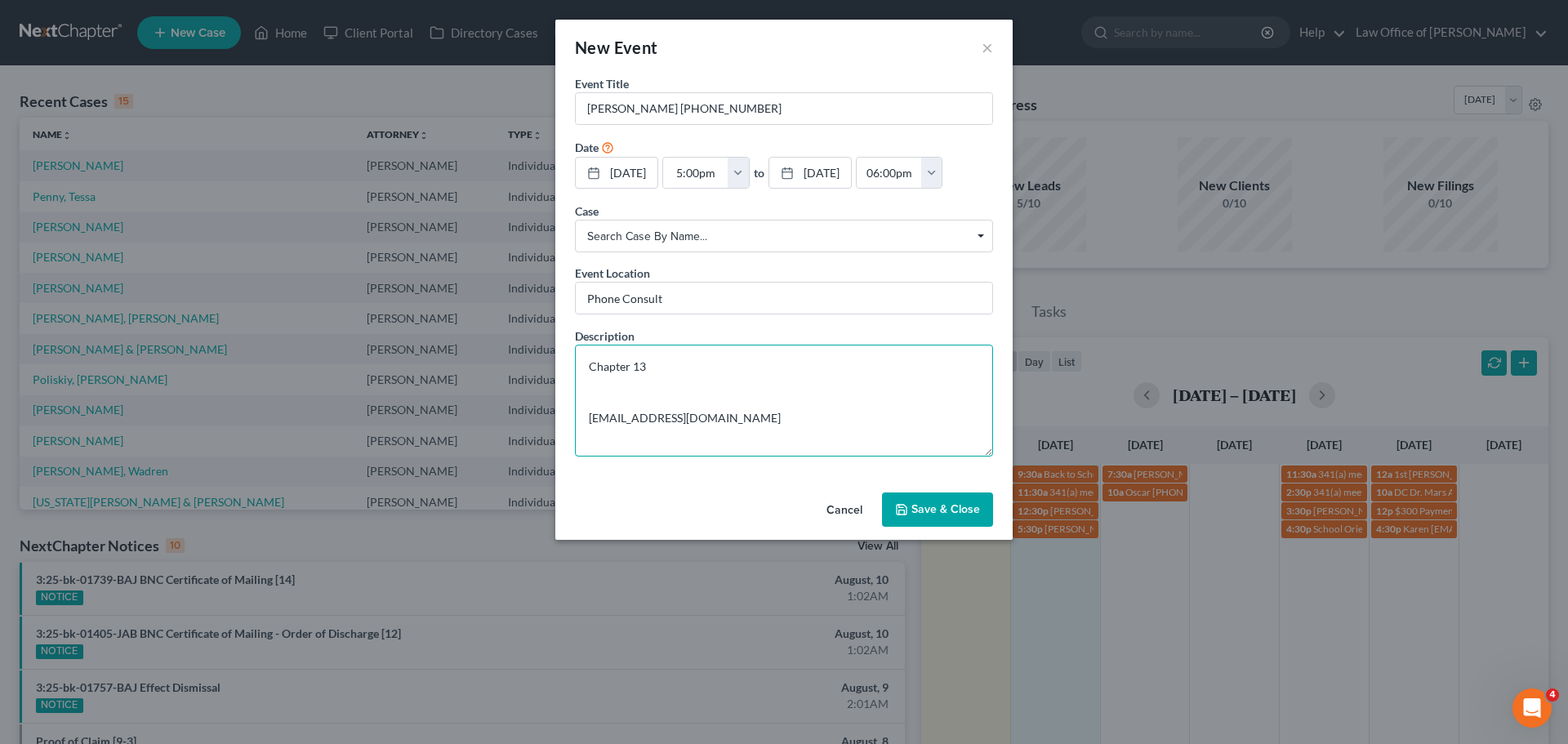
type textarea "Chapter 13 [EMAIL_ADDRESS][DOMAIN_NAME]"
click at [944, 514] on button "Save & Close" at bounding box center [937, 510] width 111 height 34
